Goal: Find specific page/section: Find specific page/section

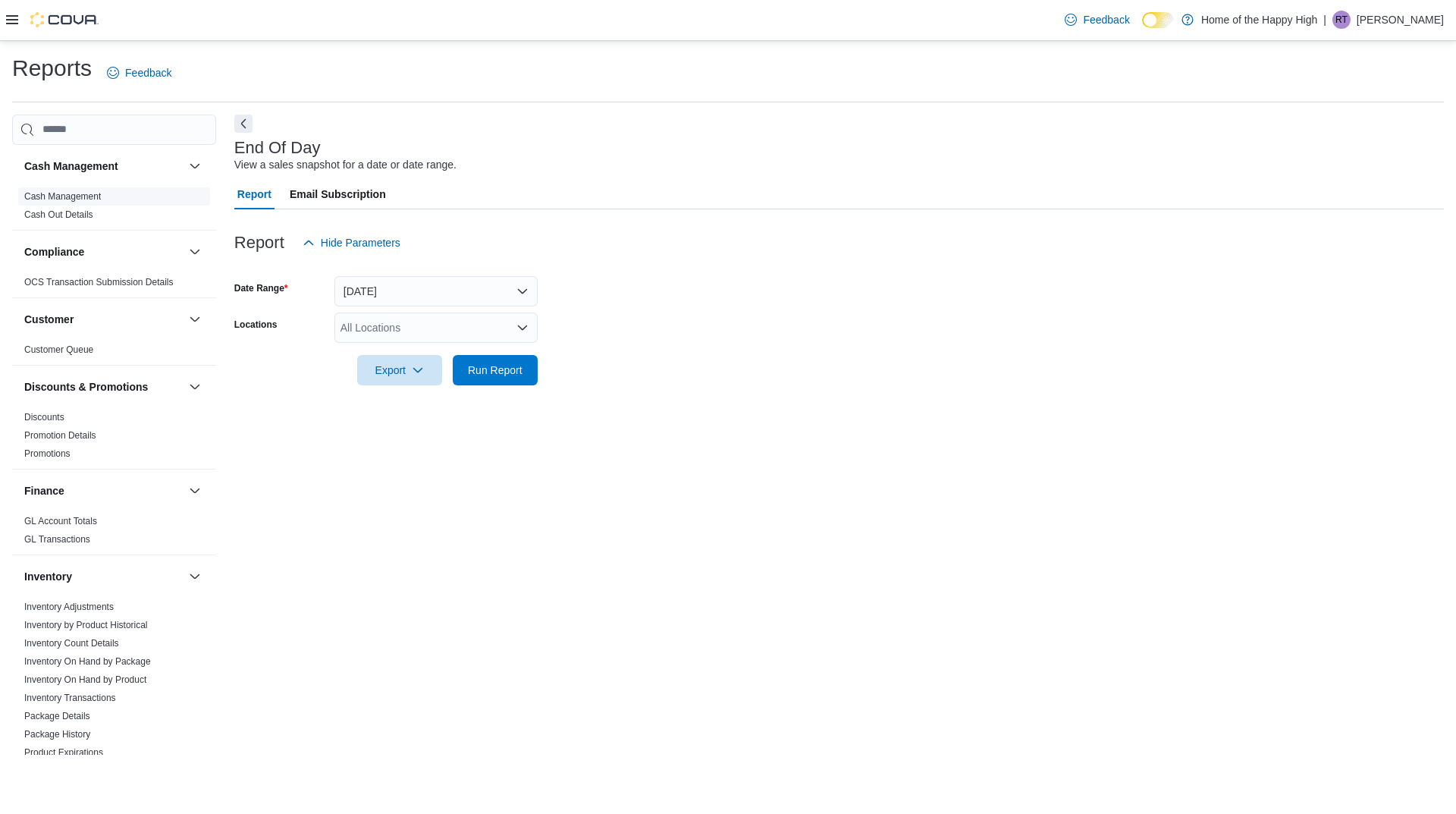
click at [71, 198] on link "Cash Management" at bounding box center [63, 197] width 76 height 11
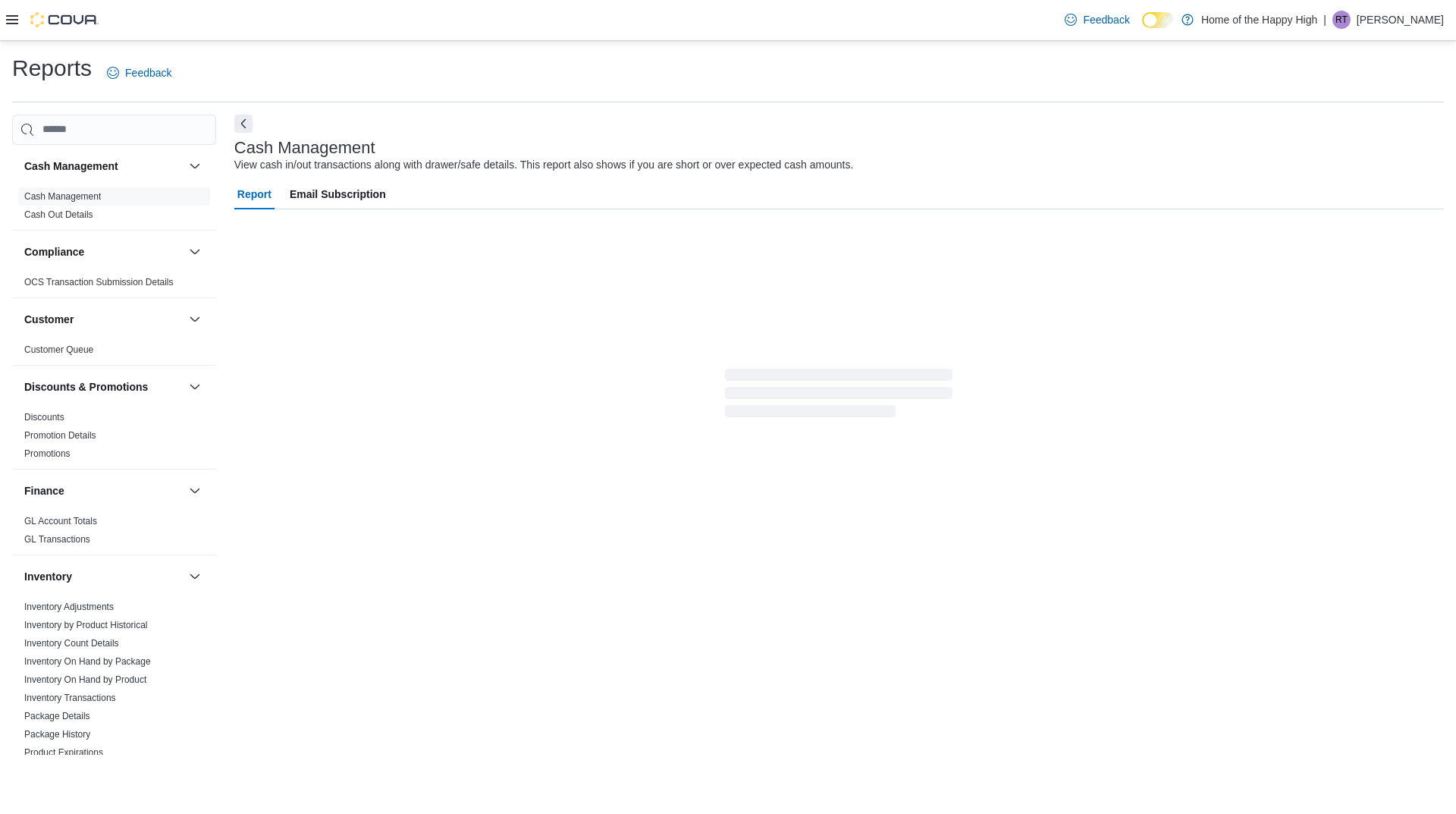
click at [1387, 24] on p "Rachel Turner" at bounding box center [1400, 20] width 87 height 18
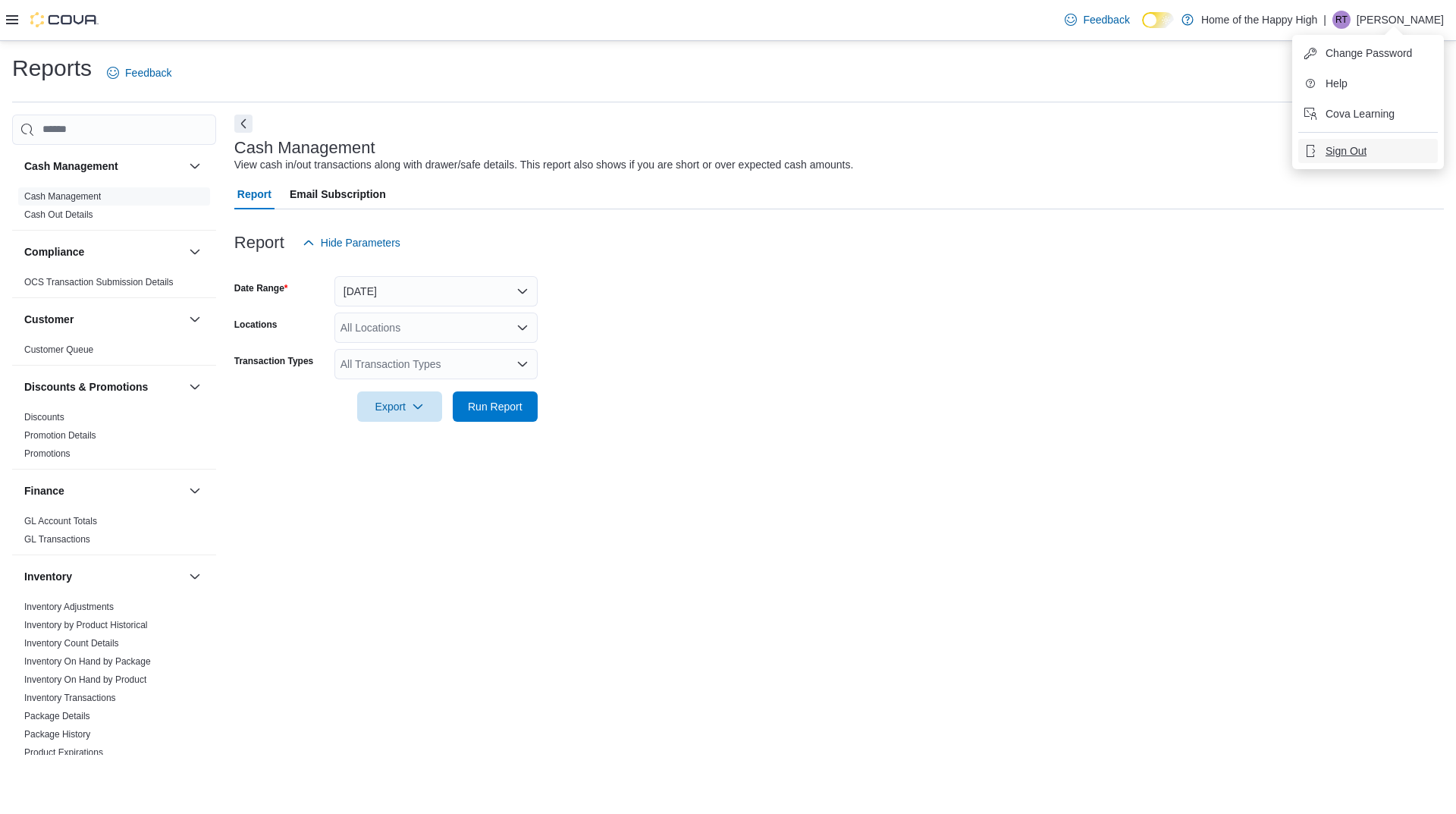
click at [1342, 145] on span "Sign Out" at bounding box center [1346, 151] width 41 height 15
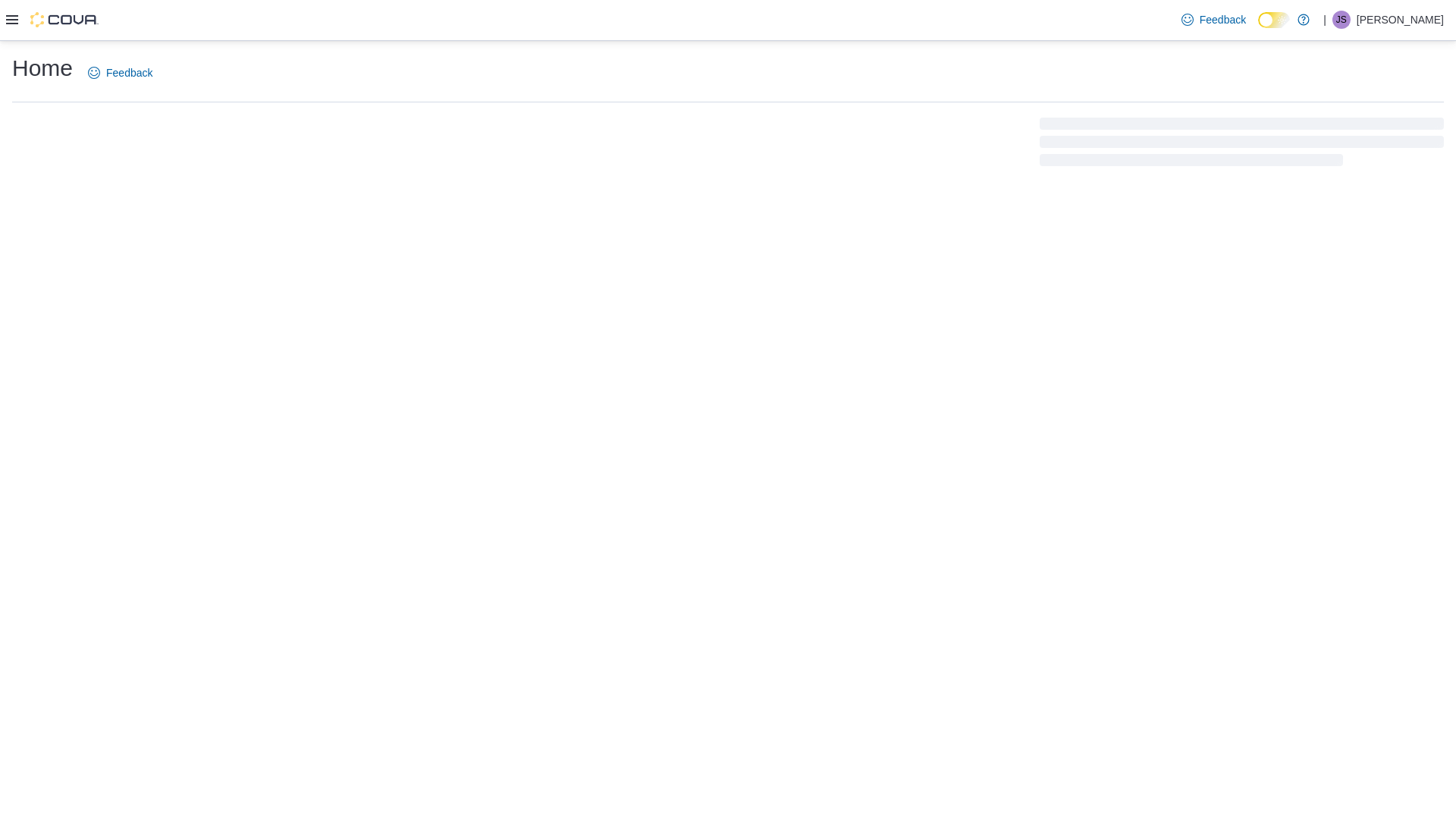
drag, startPoint x: 755, startPoint y: 314, endPoint x: 688, endPoint y: 365, distance: 84.2
